Goal: Task Accomplishment & Management: Manage account settings

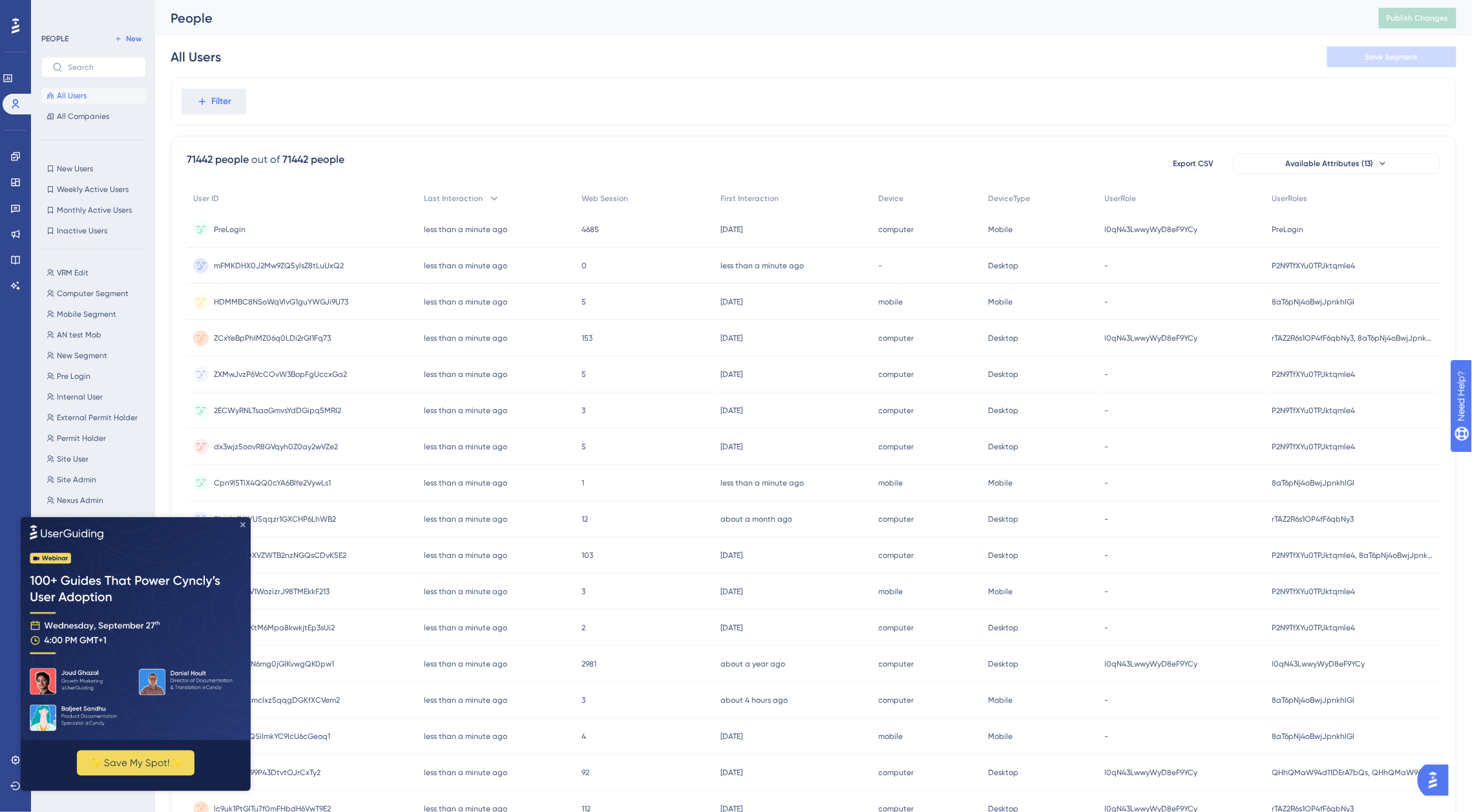
click at [242, 525] on icon "Close Preview" at bounding box center [242, 523] width 5 height 5
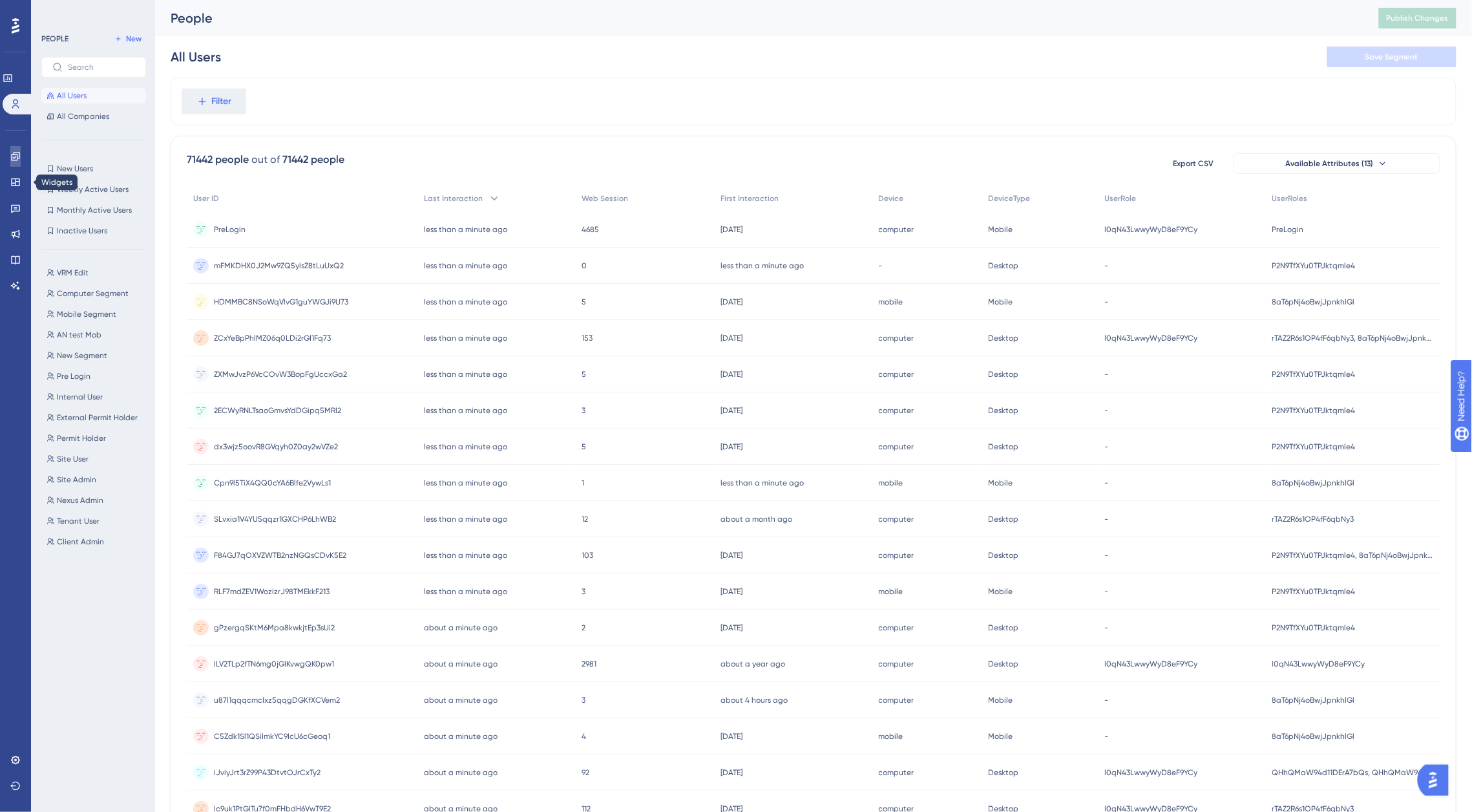
click at [17, 152] on icon at bounding box center [15, 156] width 10 height 10
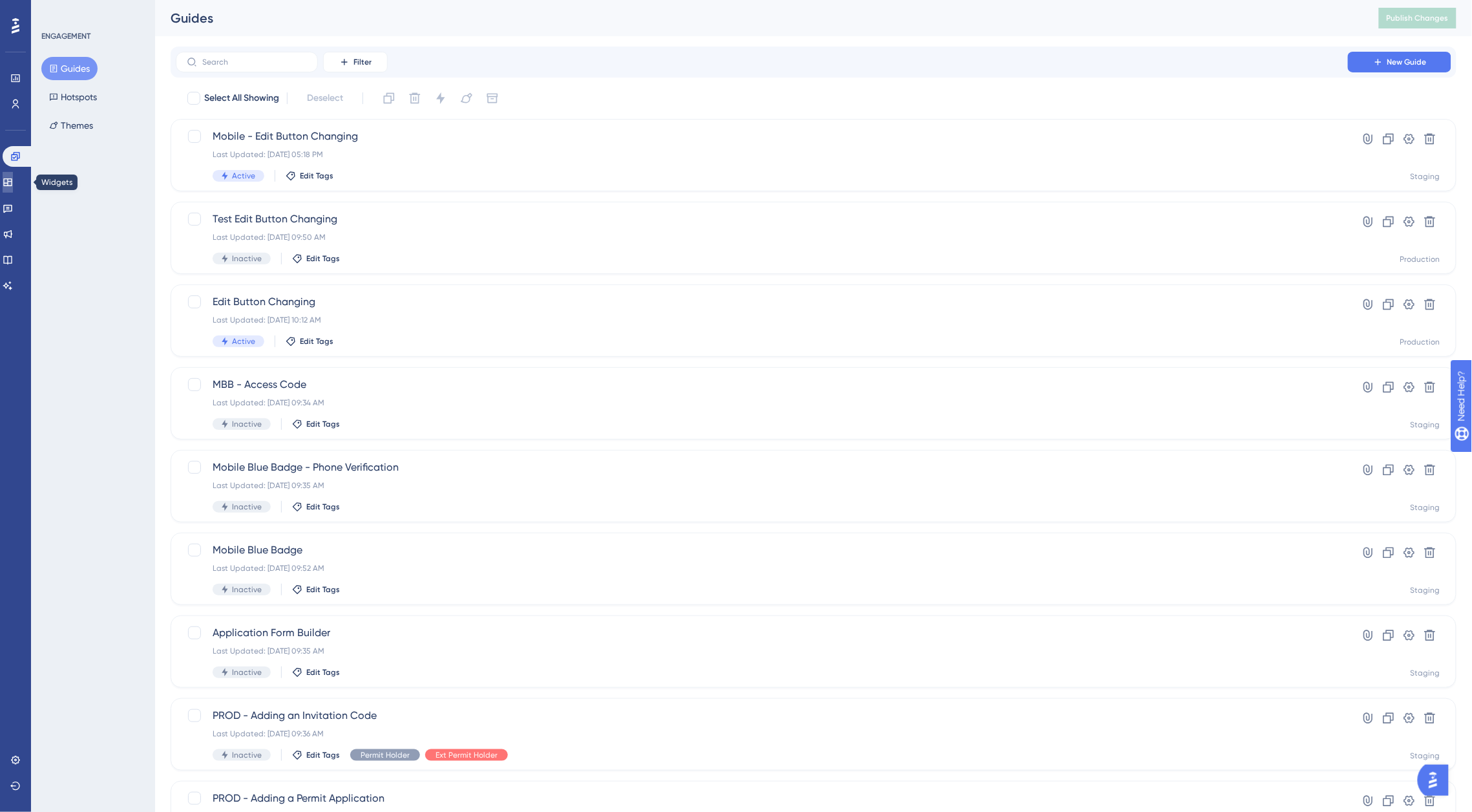
click at [13, 186] on icon at bounding box center [8, 182] width 10 height 10
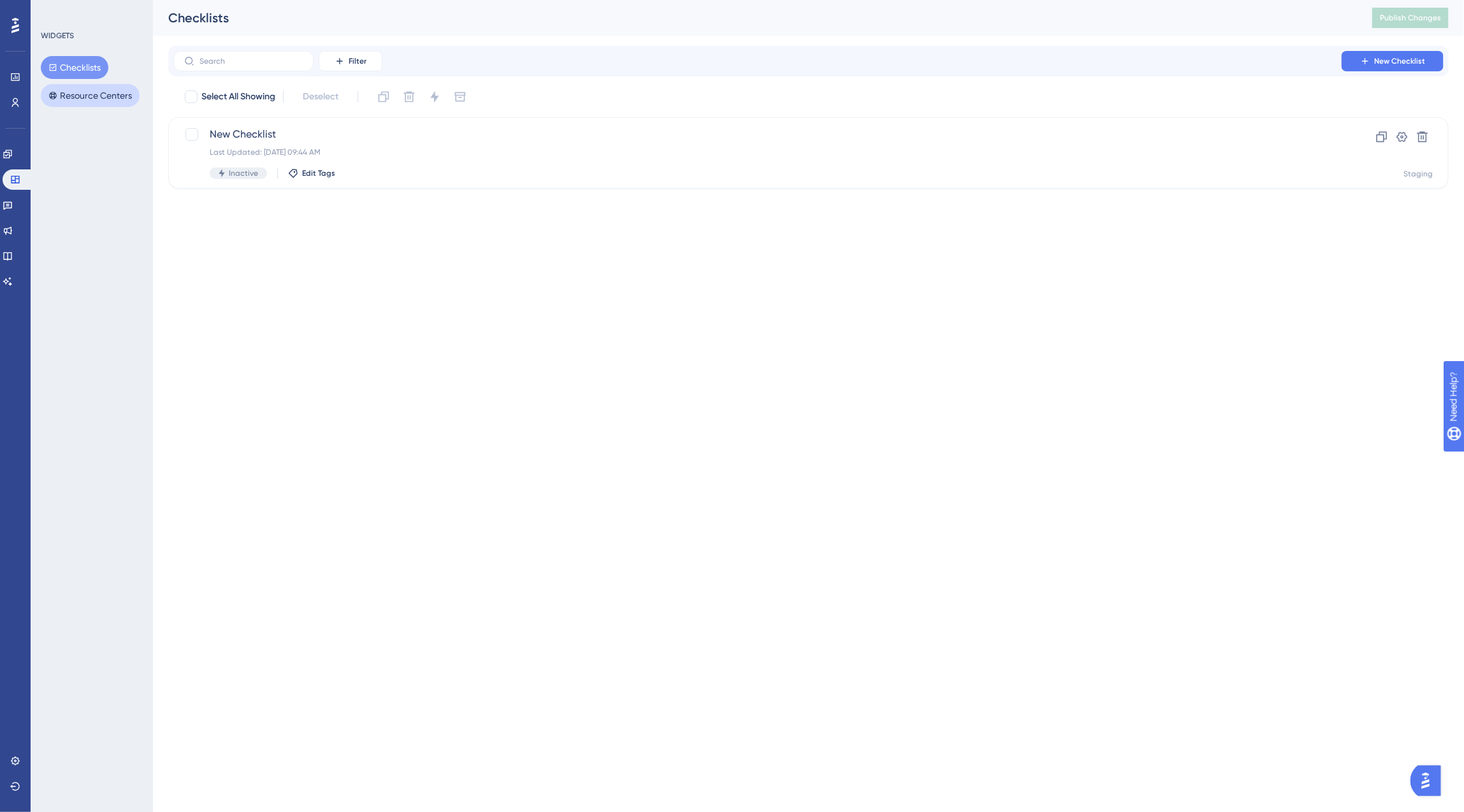
click at [86, 96] on button "Resource Centers" at bounding box center [90, 96] width 99 height 23
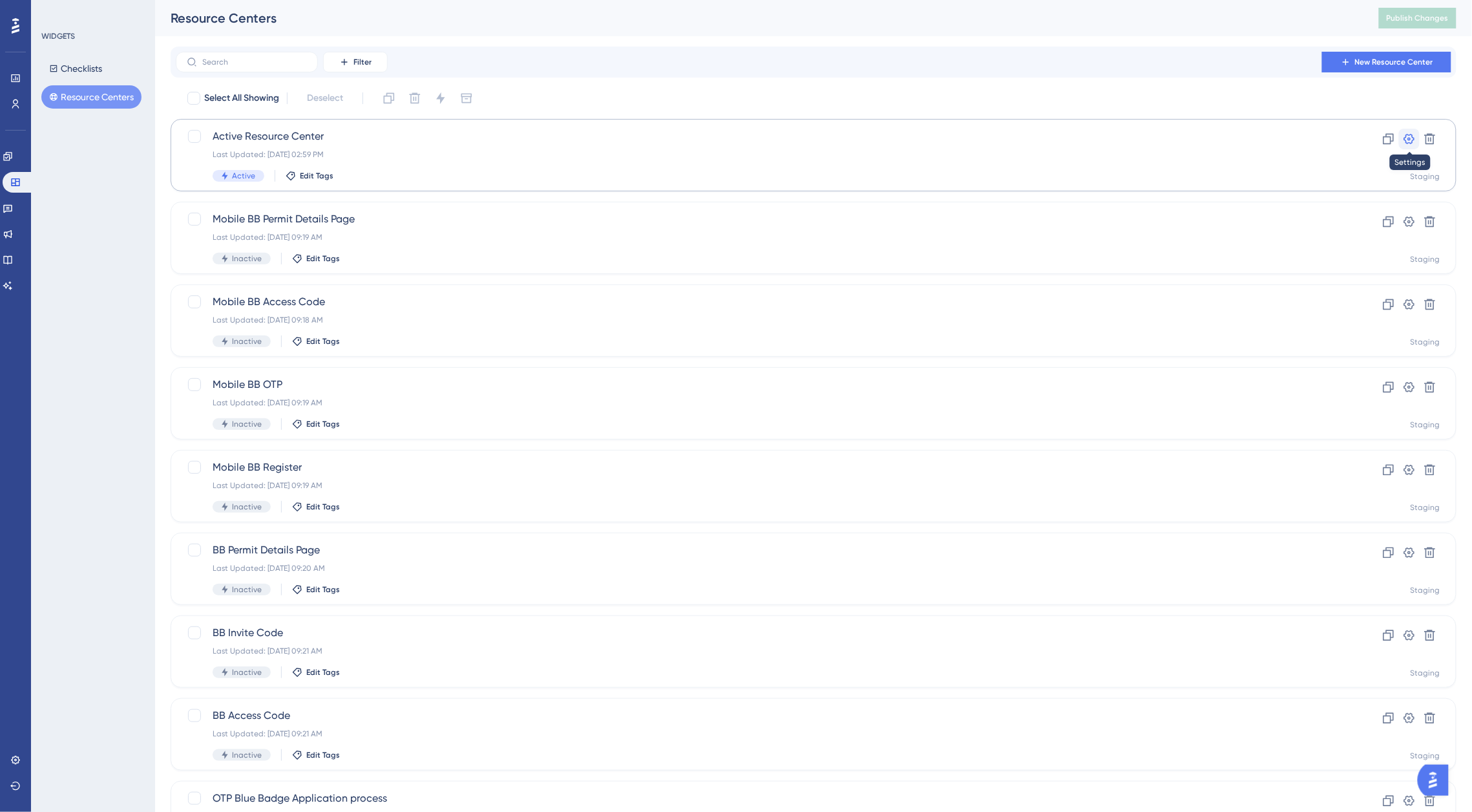
click at [1404, 137] on icon at bounding box center [1410, 139] width 13 height 13
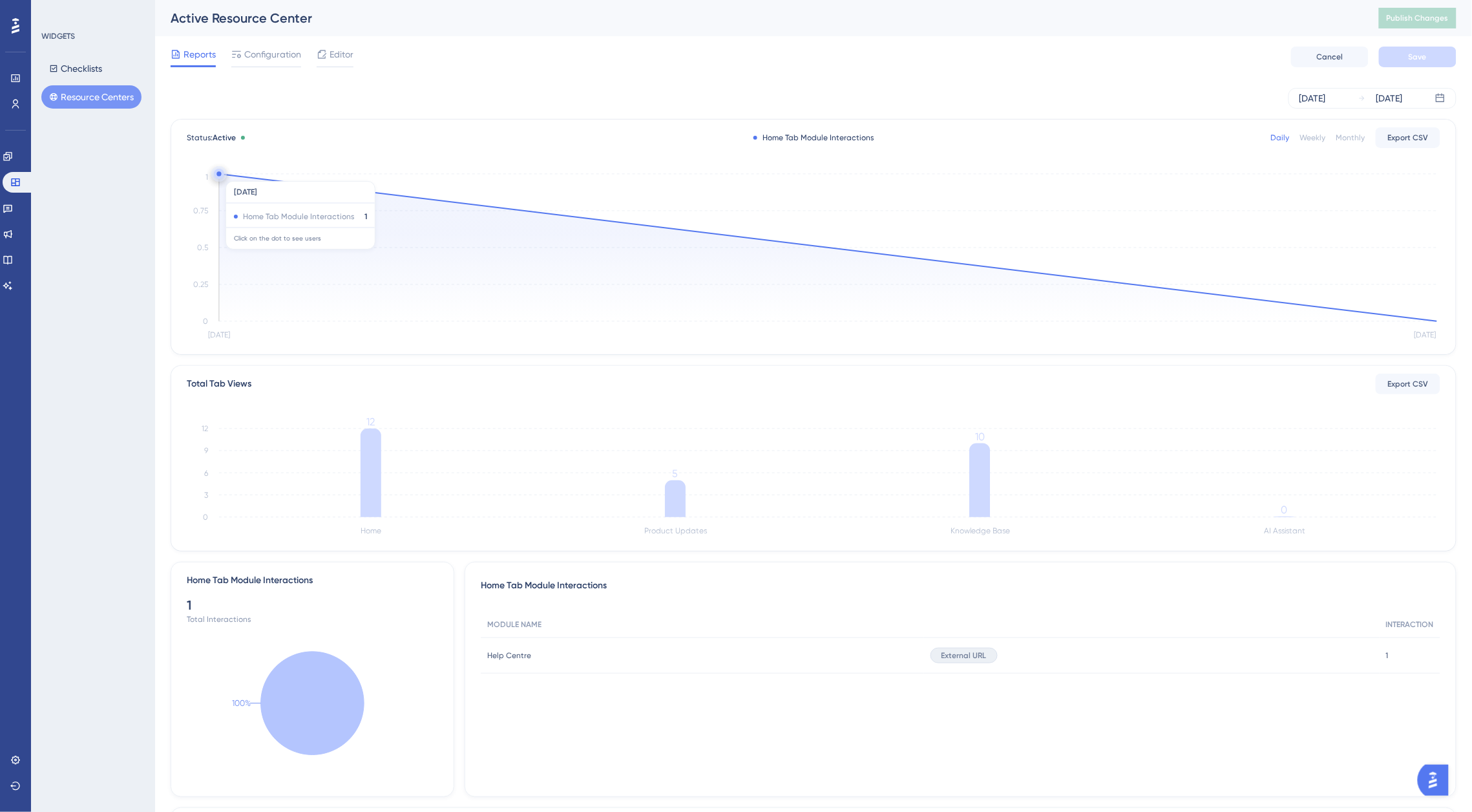
click at [223, 174] on circle at bounding box center [219, 174] width 10 height 10
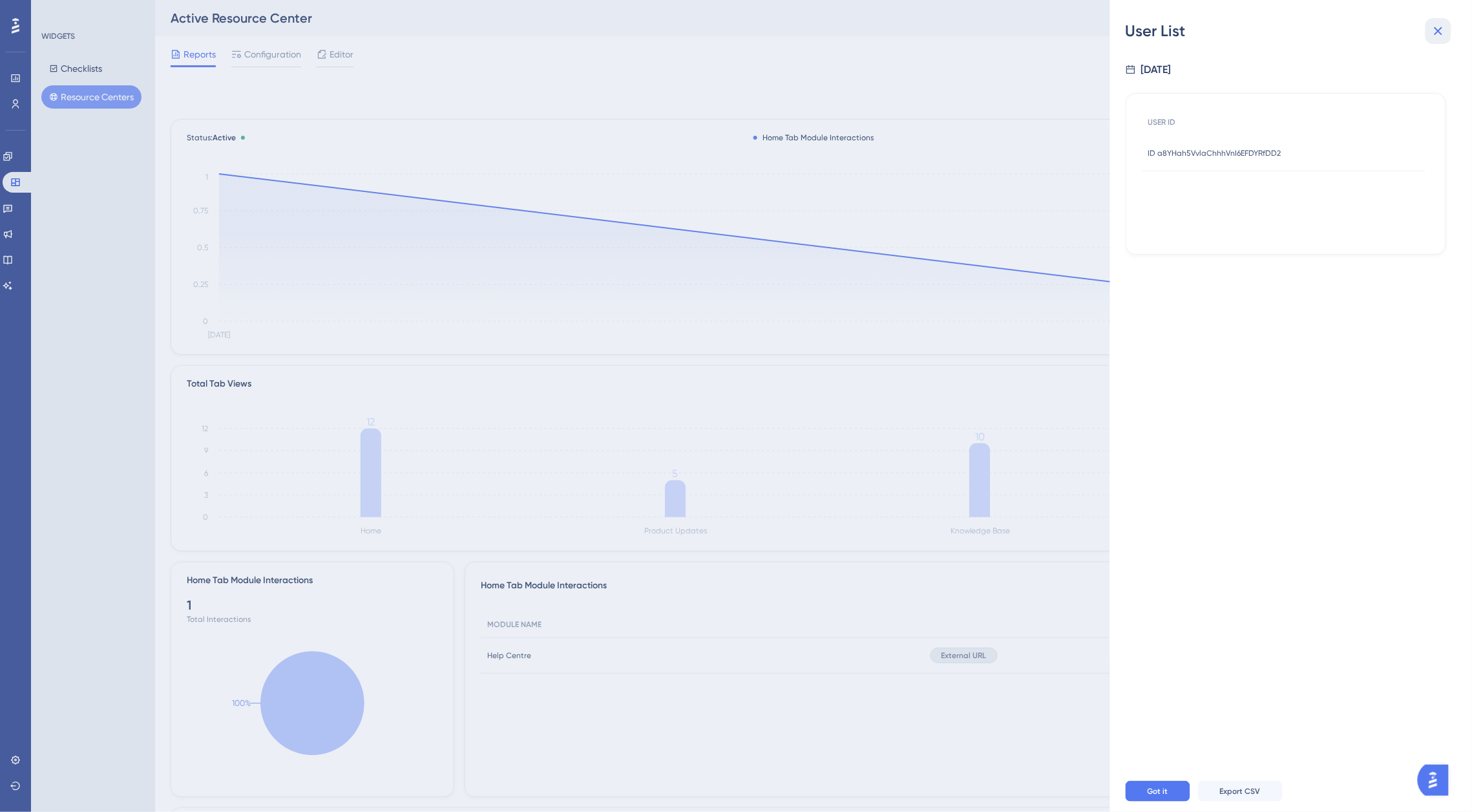
click at [1445, 33] on icon at bounding box center [1439, 31] width 15 height 15
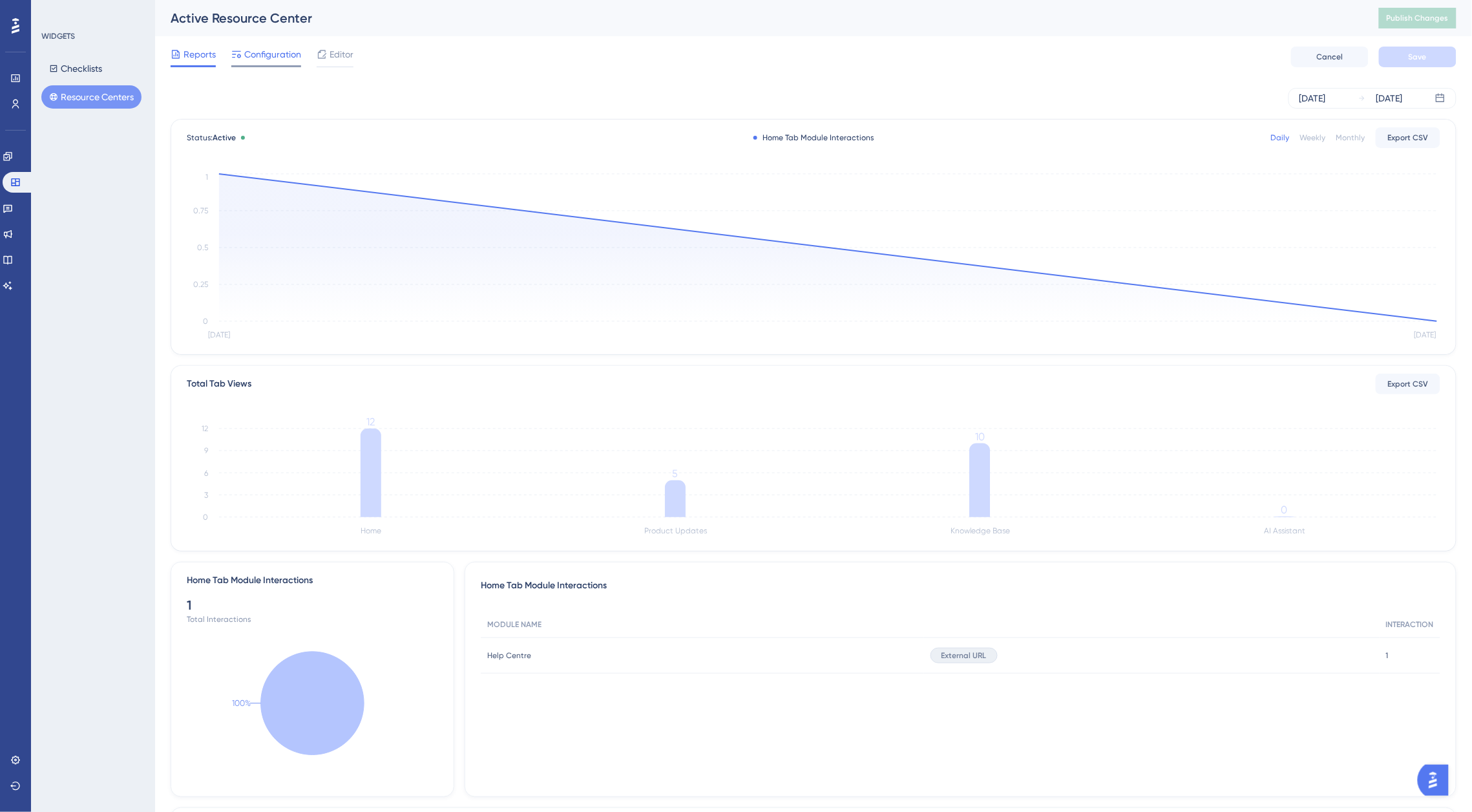
click at [264, 46] on span "Configuration" at bounding box center [273, 54] width 57 height 15
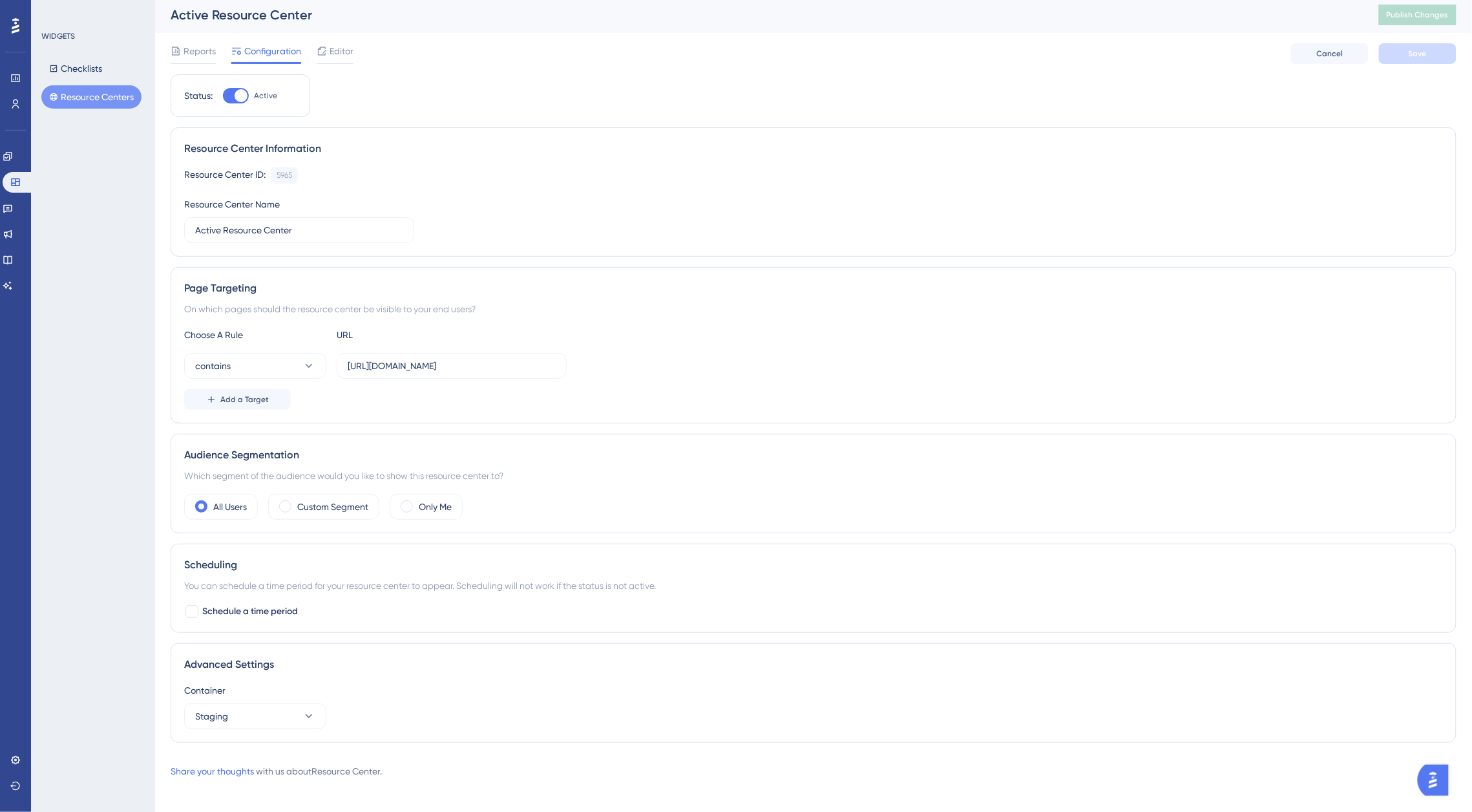
scroll to position [14, 0]
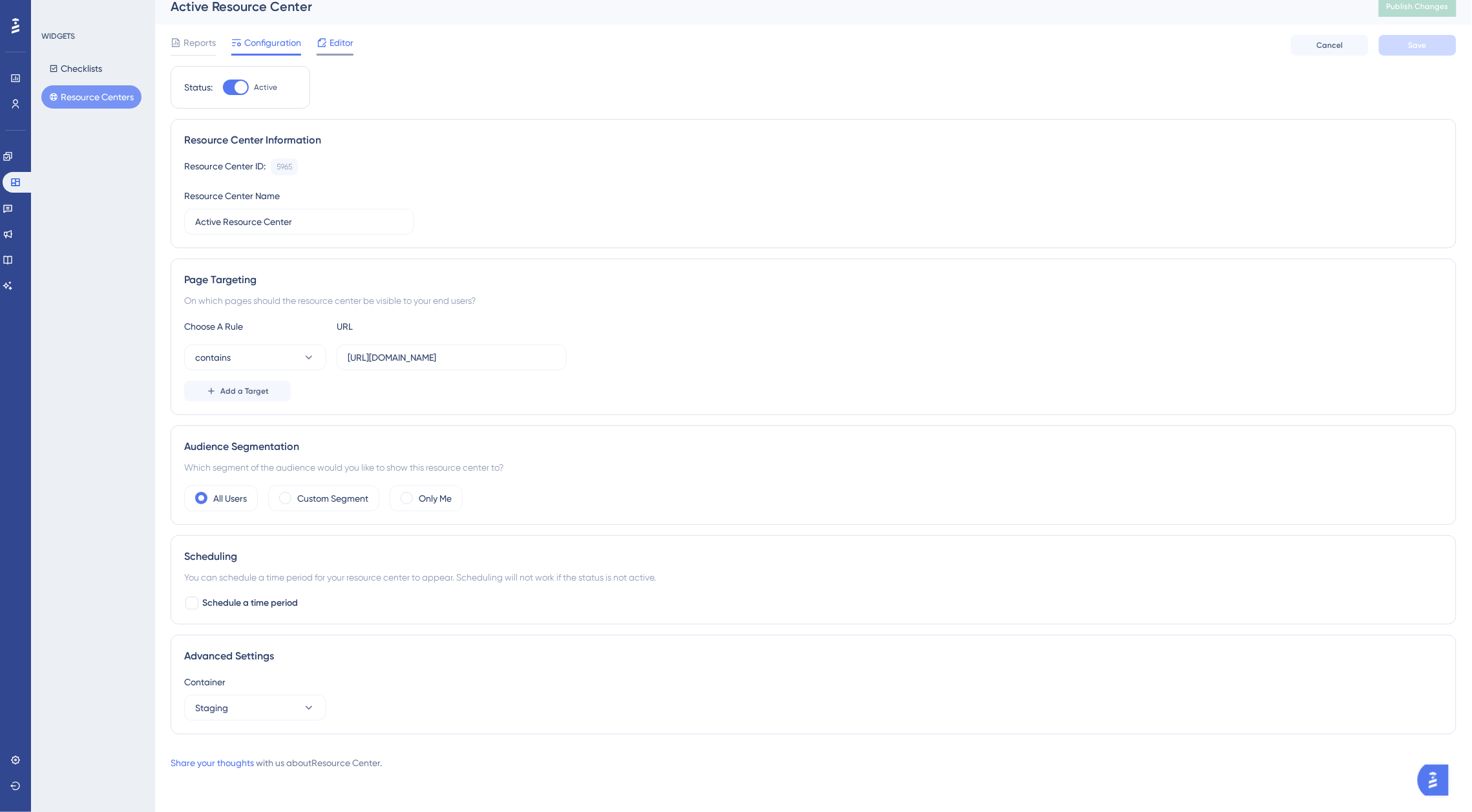
click at [351, 40] on span "Editor" at bounding box center [341, 42] width 24 height 15
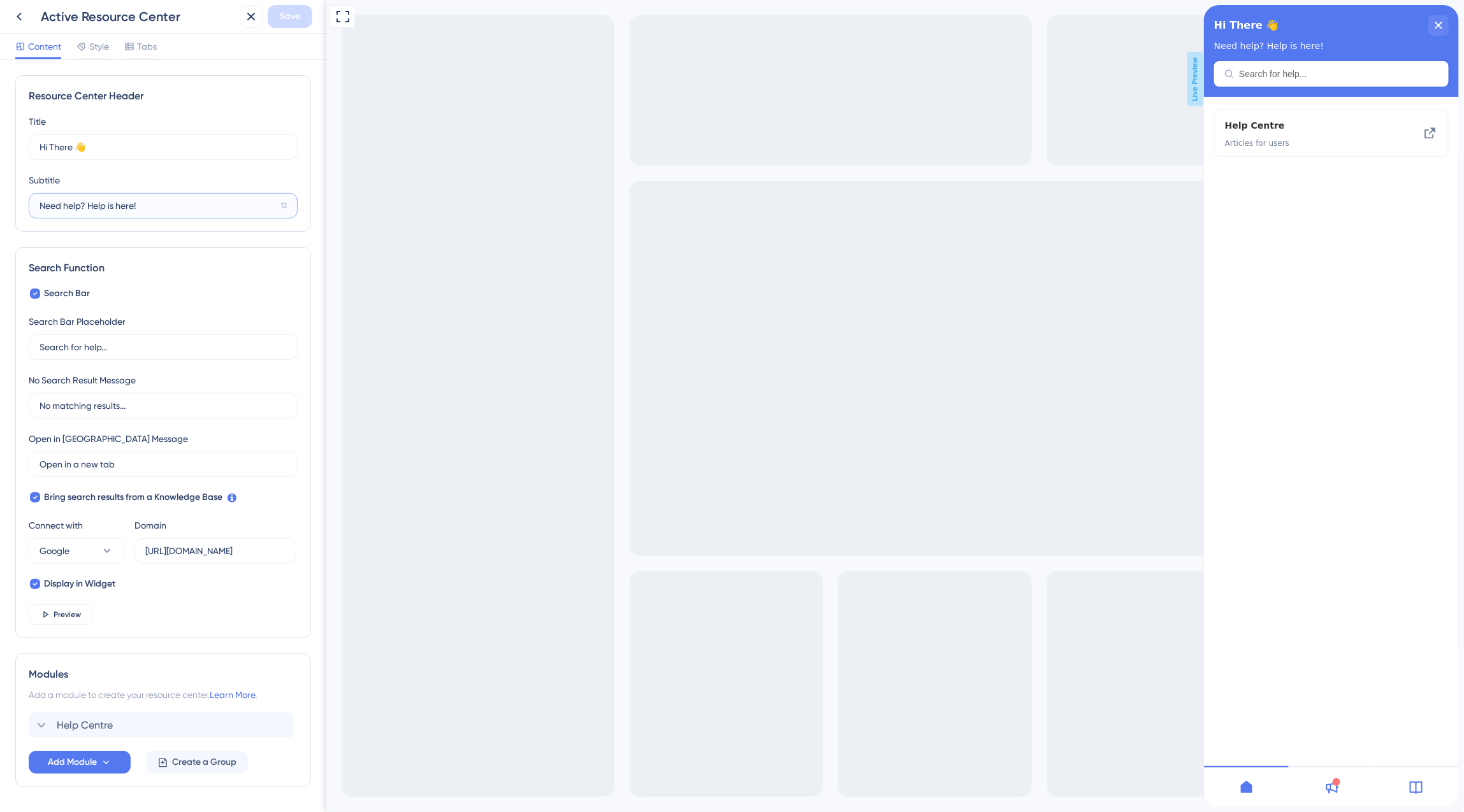
drag, startPoint x: 153, startPoint y: 204, endPoint x: 23, endPoint y: 208, distance: 130.1
click at [23, 208] on div "Resource Center Header Title Hi There 👋 17 Hi There 👋 Subtitle Need help? Help …" at bounding box center [163, 153] width 296 height 157
type input "Y"
type input "Need Guidance? Help is here!"
click at [128, 462] on input "Open in a new tab" at bounding box center [159, 464] width 238 height 14
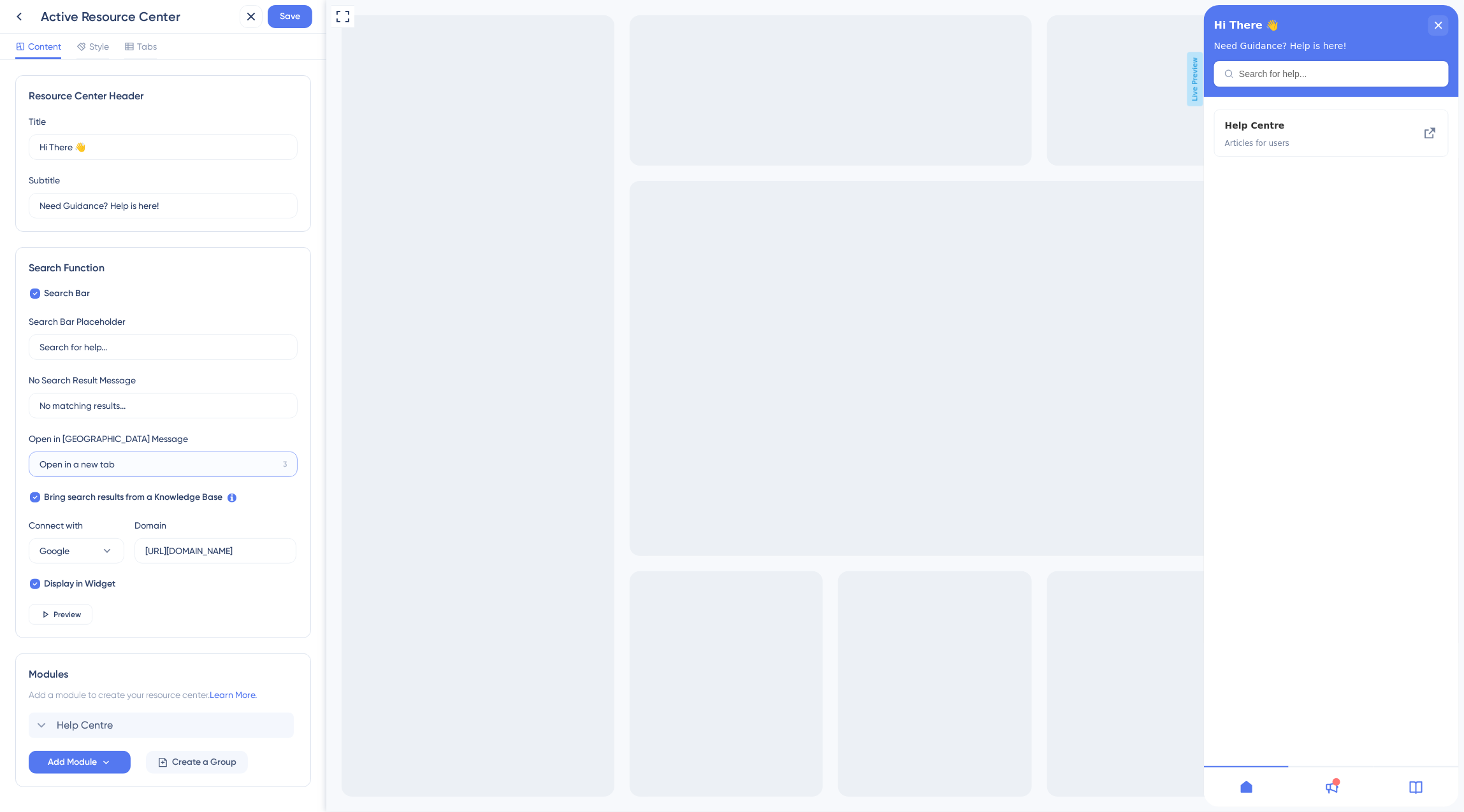
scroll to position [42, 0]
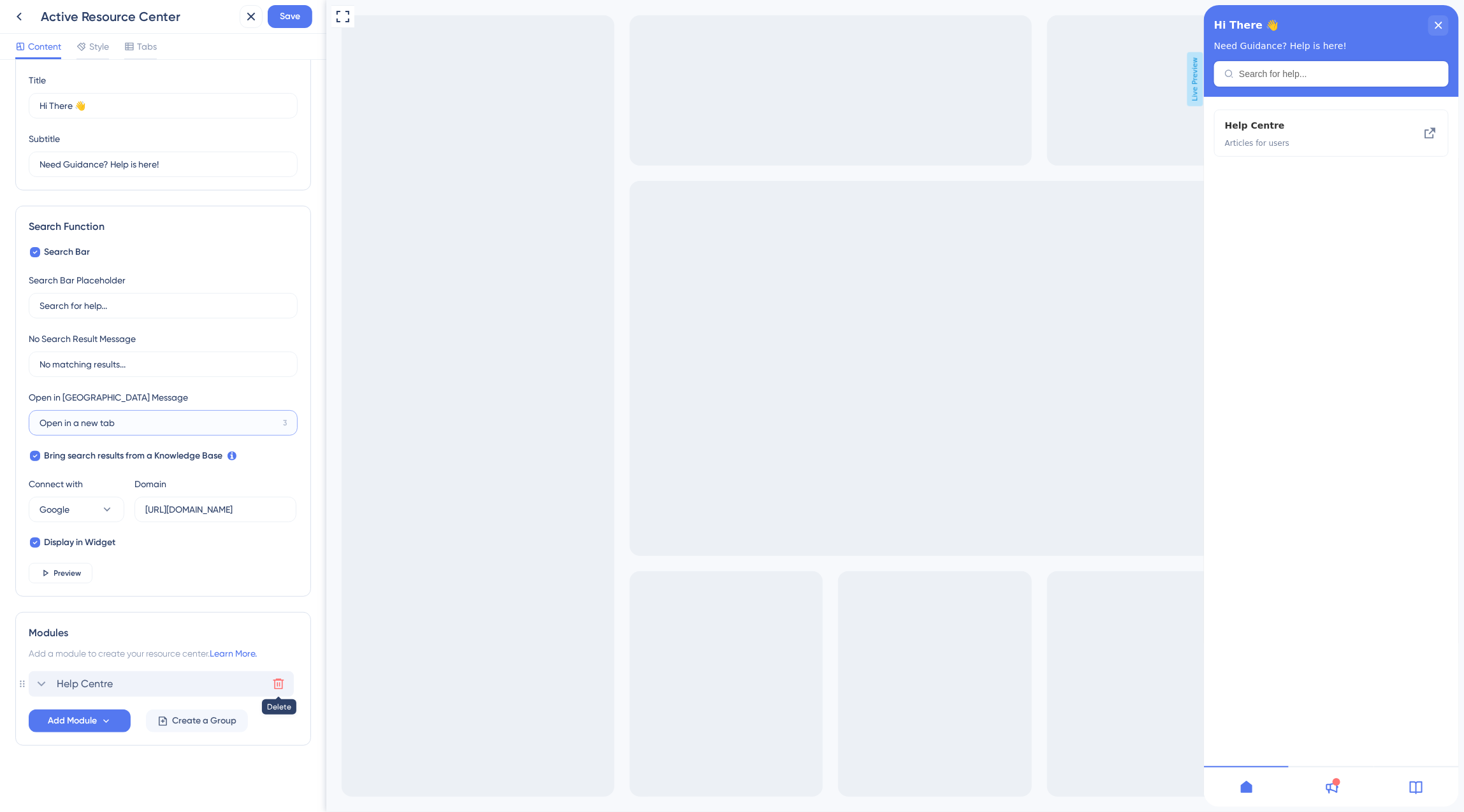
click at [274, 682] on icon at bounding box center [279, 684] width 13 height 13
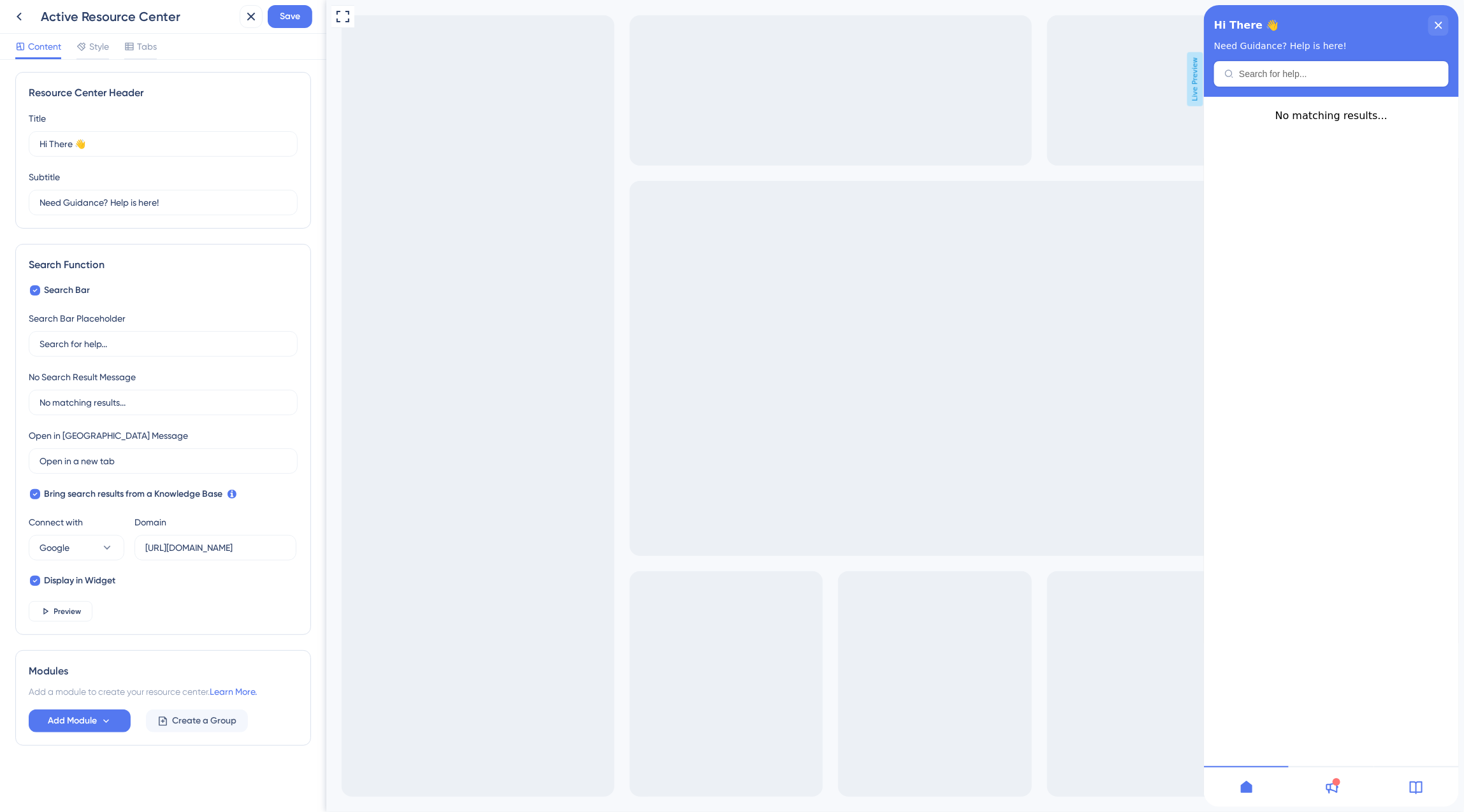
click at [272, 42] on div "Content Style Tabs" at bounding box center [163, 47] width 326 height 26
click at [282, 14] on span "Save" at bounding box center [290, 16] width 21 height 15
click at [62, 608] on span "Preview" at bounding box center [68, 611] width 27 height 10
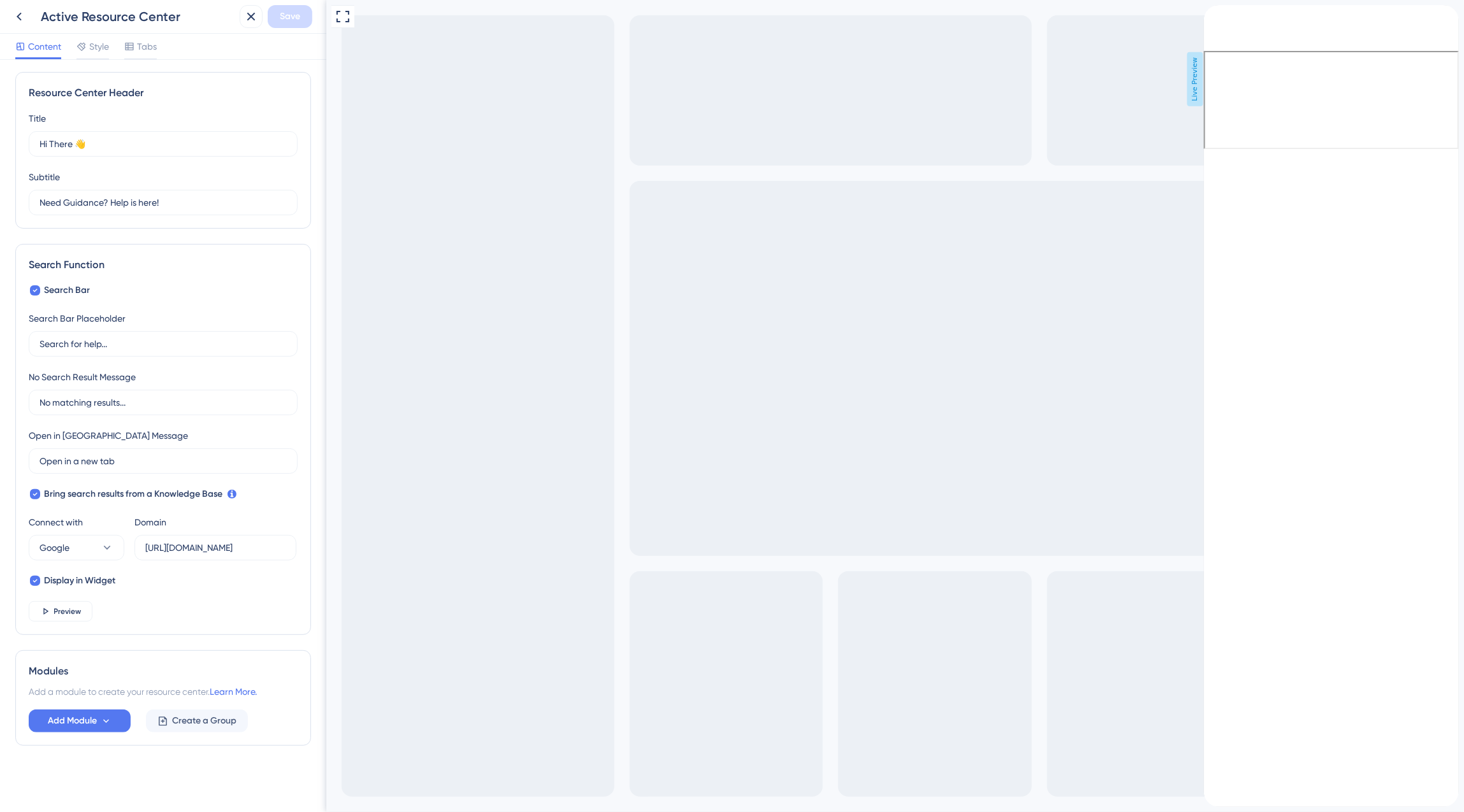
click at [1213, 15] on icon "back to header" at bounding box center [1208, 10] width 10 height 10
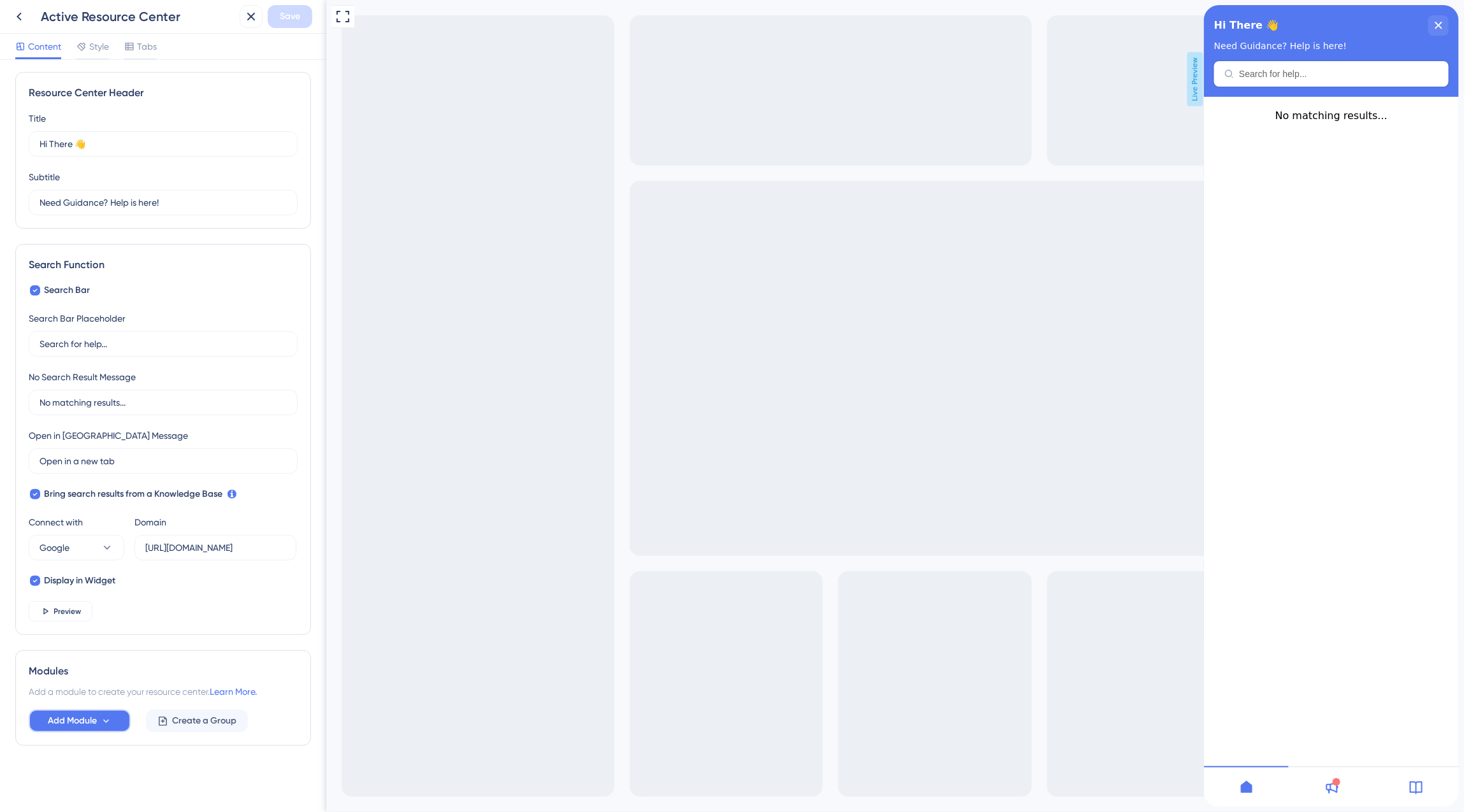
click at [110, 720] on icon at bounding box center [106, 722] width 11 height 11
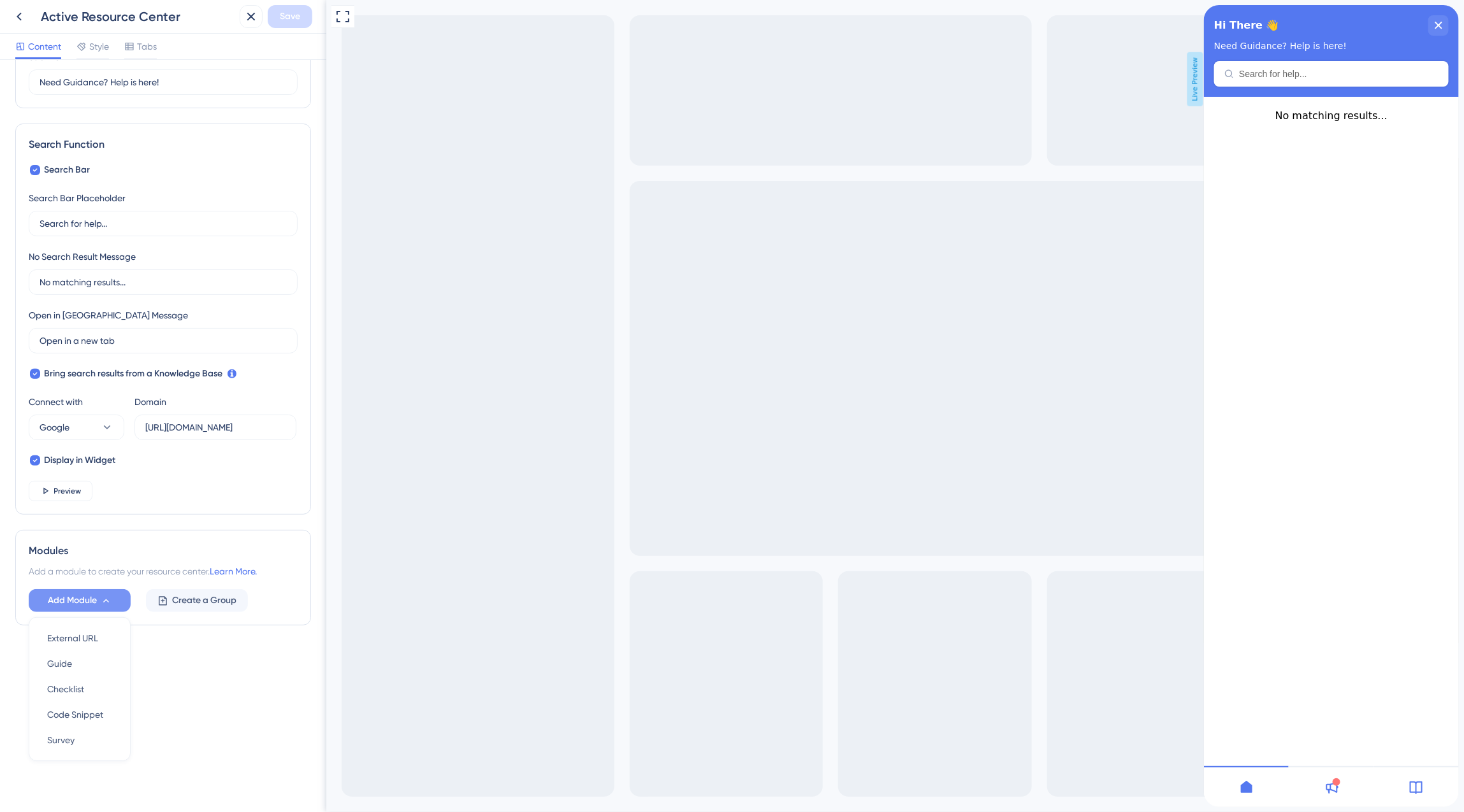
click at [196, 700] on div "Resource Center Header Title Hi There 👋 17 Hi There 👋 Subtitle Need Guidance? H…" at bounding box center [163, 436] width 326 height 752
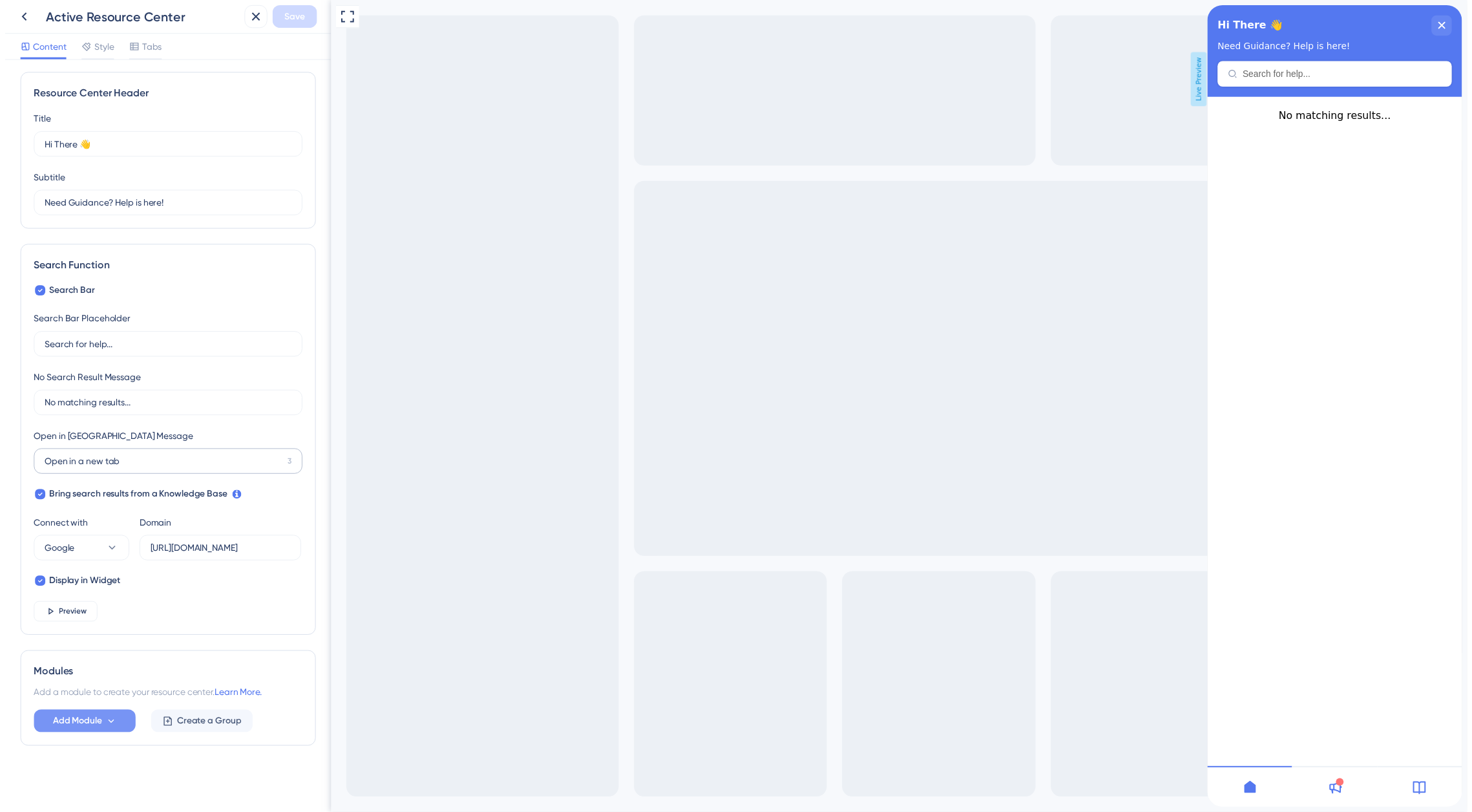
scroll to position [4, 0]
click at [1458, 25] on icon "close resource center" at bounding box center [1458, 26] width 7 height 7
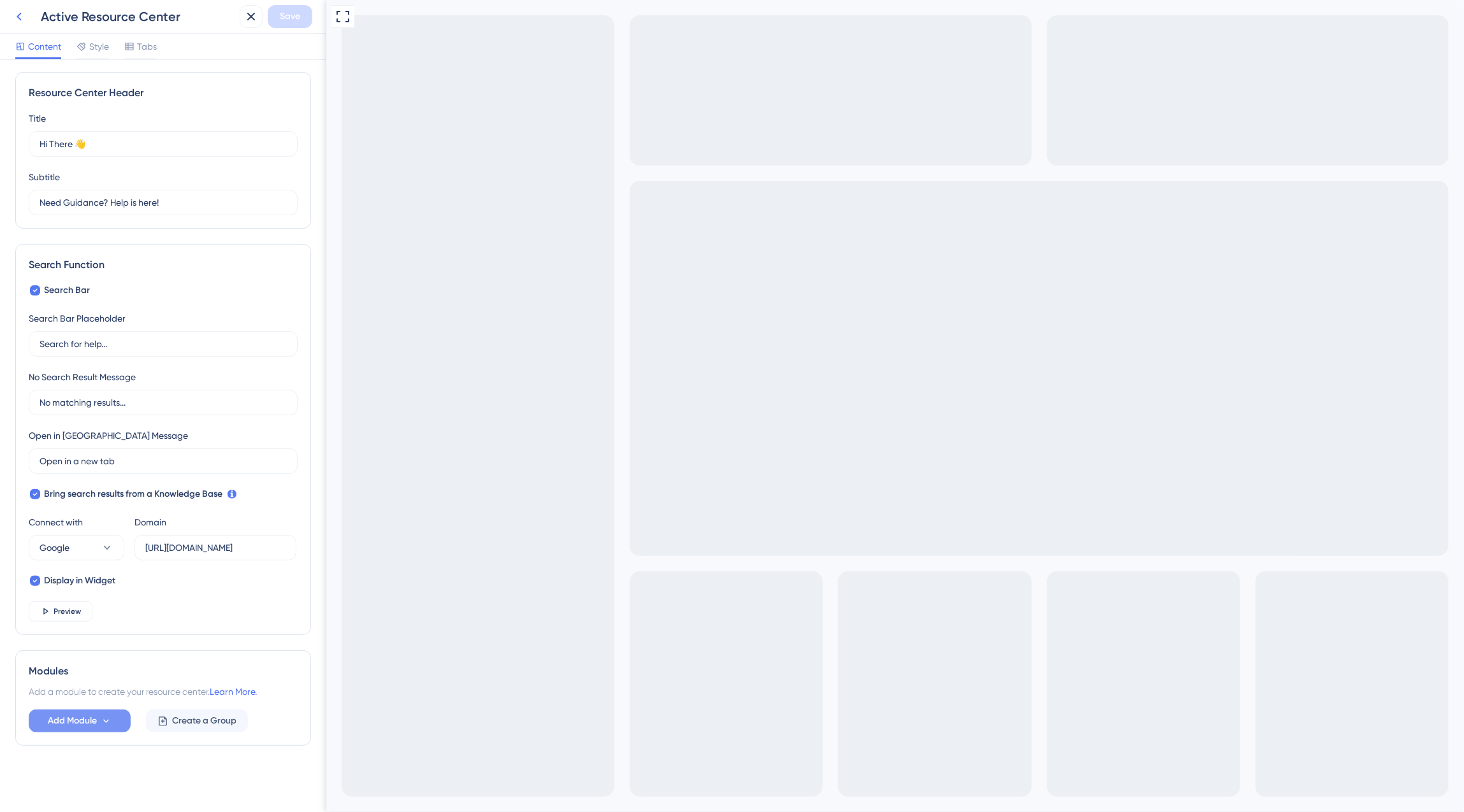
click at [21, 23] on icon at bounding box center [19, 16] width 15 height 15
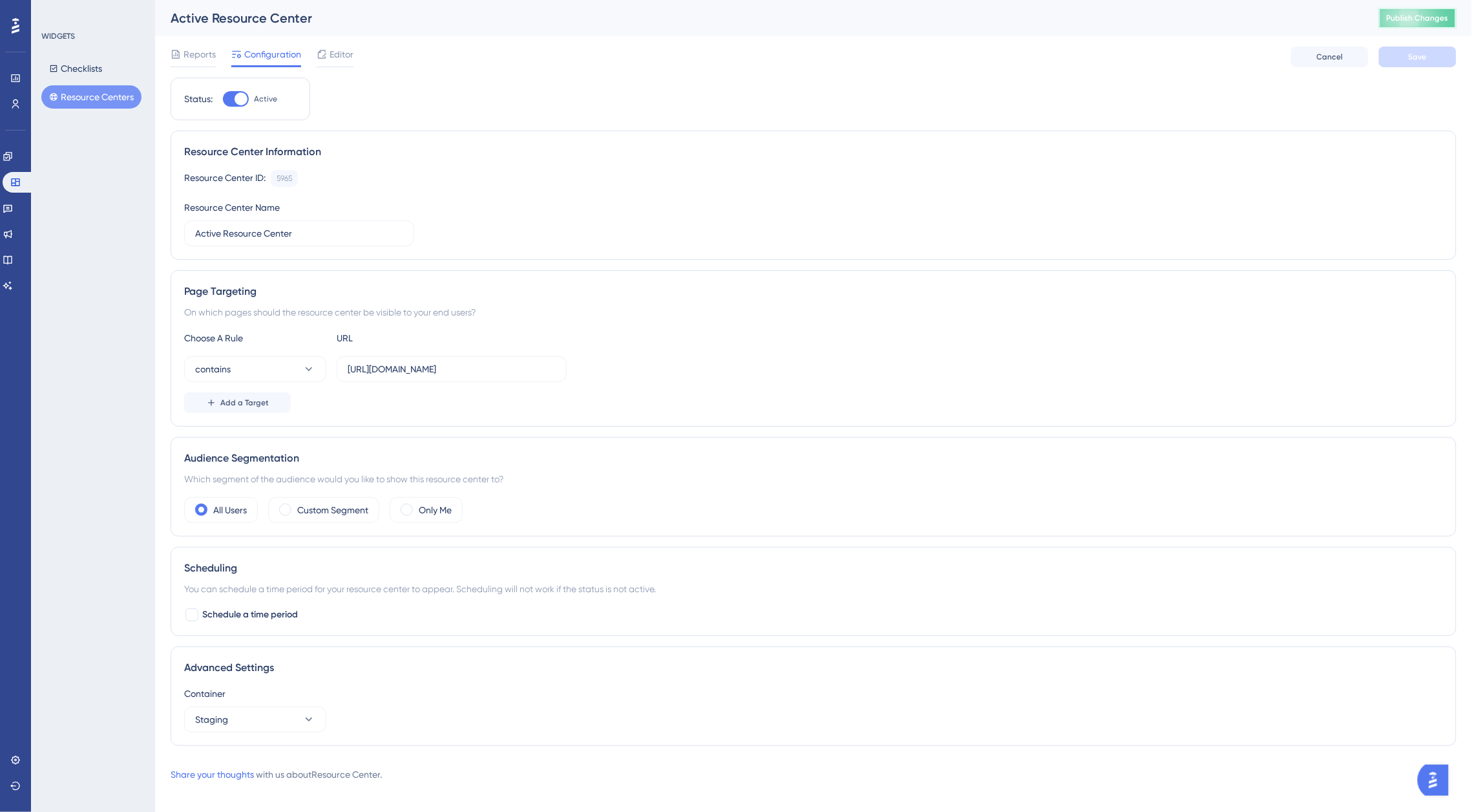
click at [1436, 15] on span "Publish Changes" at bounding box center [1417, 18] width 62 height 10
